Goal: Complete application form: Complete application form

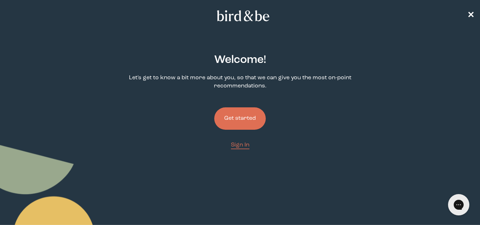
click at [244, 126] on button "Get started" at bounding box center [240, 118] width 52 height 22
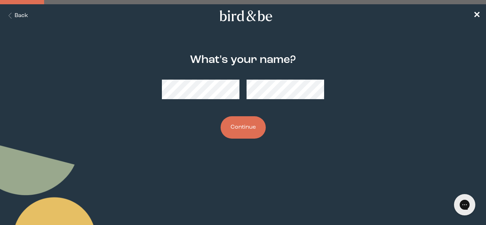
click at [244, 126] on button "Continue" at bounding box center [242, 127] width 45 height 22
click at [242, 134] on button "Continue" at bounding box center [242, 127] width 45 height 22
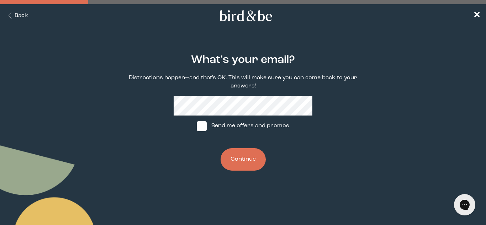
click at [239, 157] on button "Continue" at bounding box center [242, 159] width 45 height 22
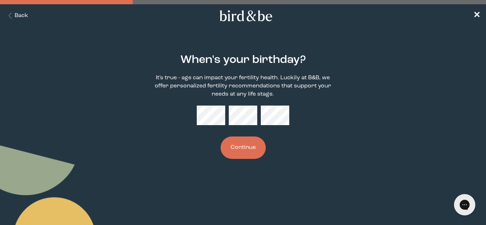
click at [250, 146] on button "Continue" at bounding box center [242, 148] width 45 height 22
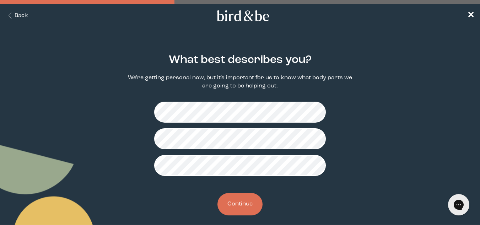
click at [237, 193] on button "Continue" at bounding box center [240, 204] width 45 height 22
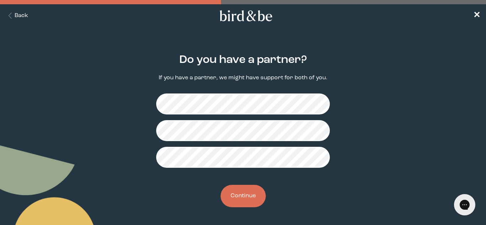
click at [229, 186] on button "Continue" at bounding box center [242, 196] width 45 height 22
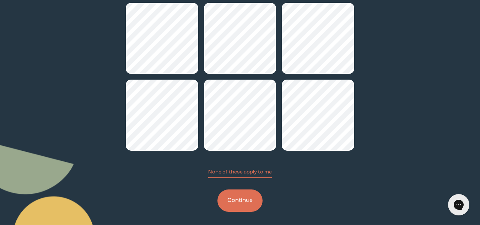
scroll to position [89, 0]
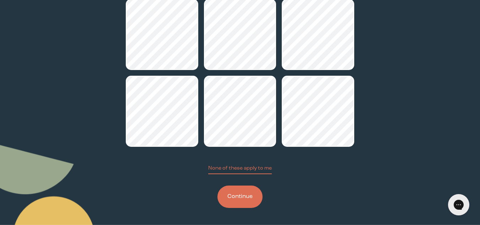
click at [252, 198] on button "Continue" at bounding box center [240, 197] width 45 height 22
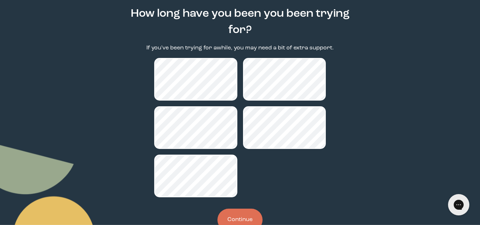
scroll to position [47, 0]
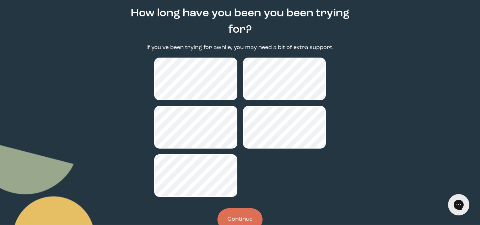
click at [245, 210] on button "Continue" at bounding box center [240, 219] width 45 height 22
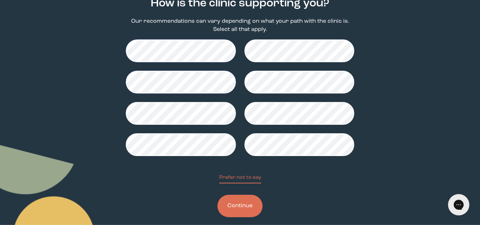
scroll to position [66, 0]
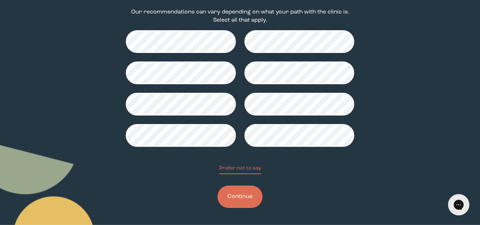
click at [244, 203] on button "Continue" at bounding box center [240, 197] width 45 height 22
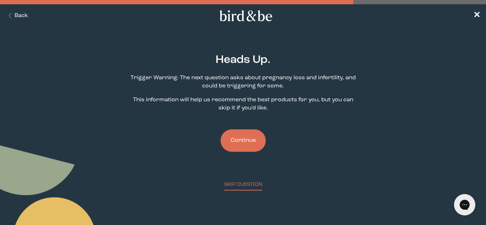
click at [247, 140] on button "Continue" at bounding box center [242, 140] width 45 height 22
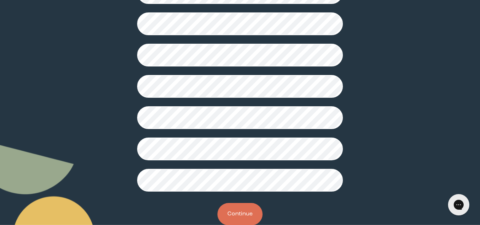
scroll to position [219, 0]
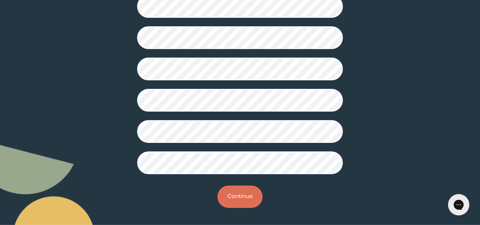
click at [223, 195] on button "Continue" at bounding box center [240, 197] width 45 height 22
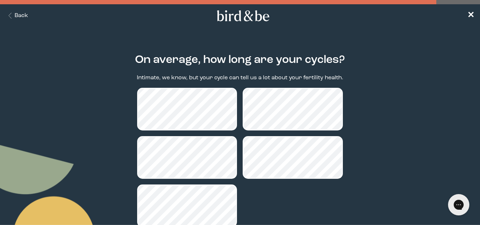
scroll to position [53, 0]
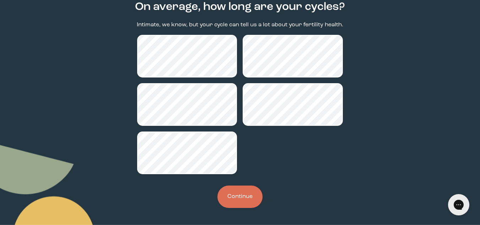
click at [235, 207] on div "On average, how long are your cycles? Intimate, we know, but your cycle can tel…" at bounding box center [240, 104] width 229 height 230
click at [242, 206] on button "Continue" at bounding box center [240, 197] width 45 height 22
